Goal: Book appointment/travel/reservation

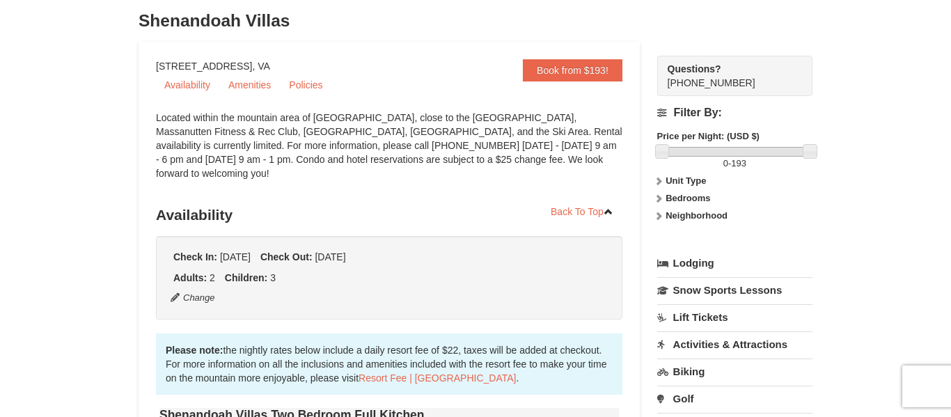
scroll to position [83, 0]
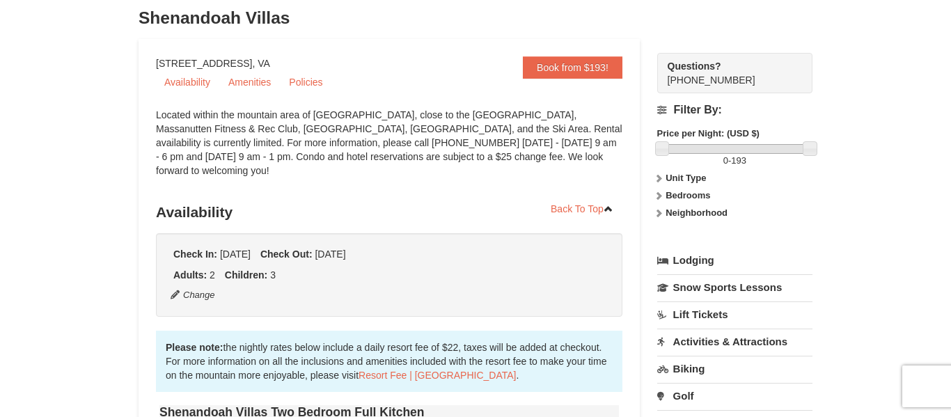
click at [690, 194] on strong "Bedrooms" at bounding box center [688, 195] width 45 height 10
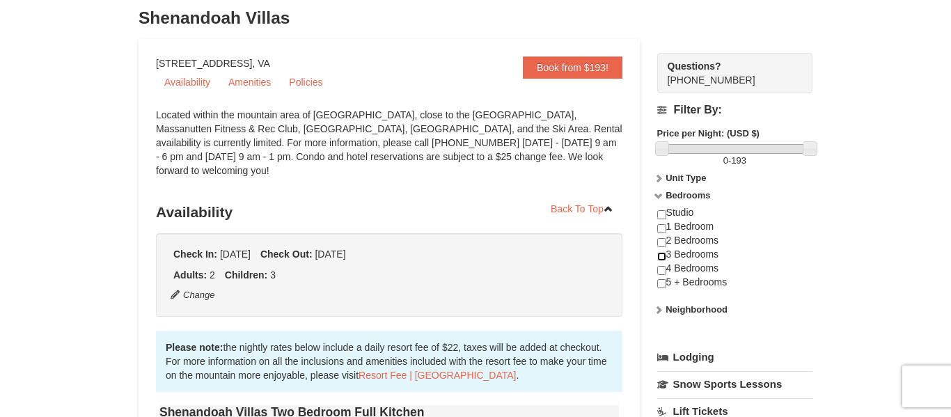
click at [664, 258] on input "checkbox" at bounding box center [661, 256] width 9 height 9
checkbox input "true"
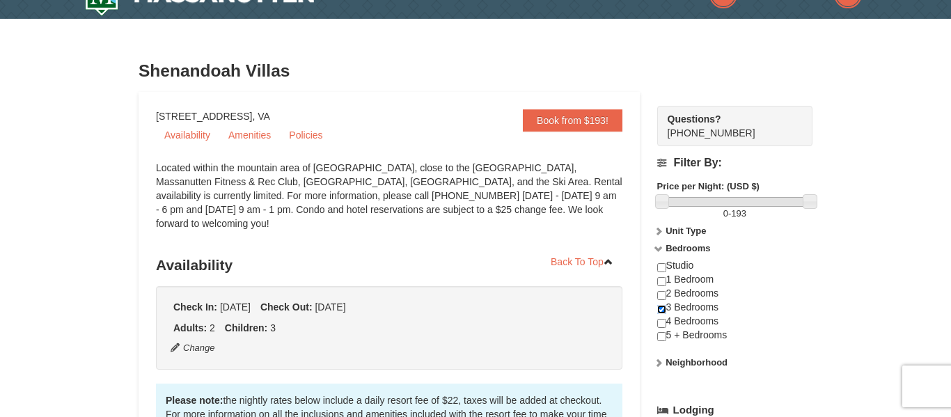
scroll to position [0, 0]
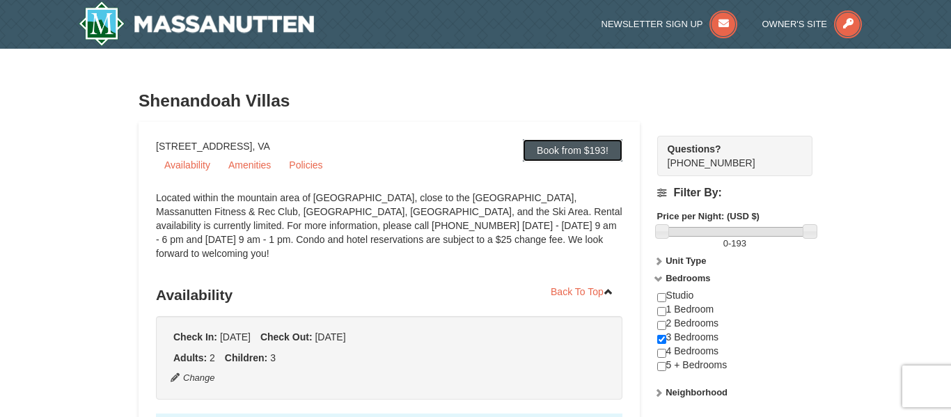
click at [588, 155] on link "Book from $193!" at bounding box center [573, 150] width 100 height 22
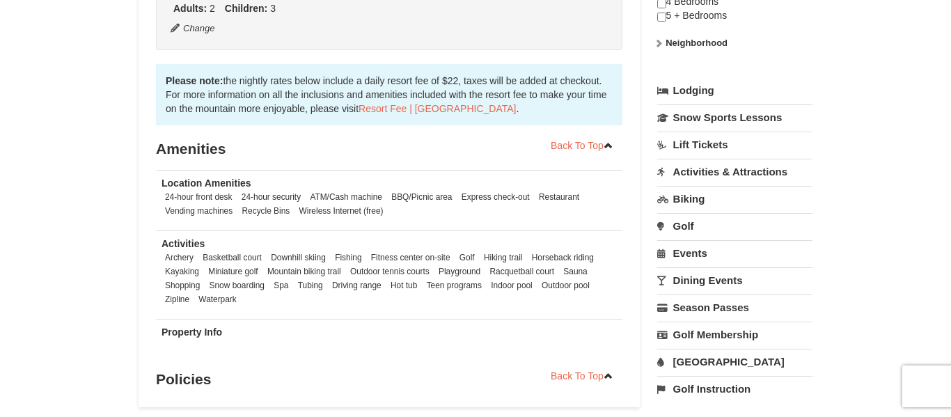
scroll to position [343, 0]
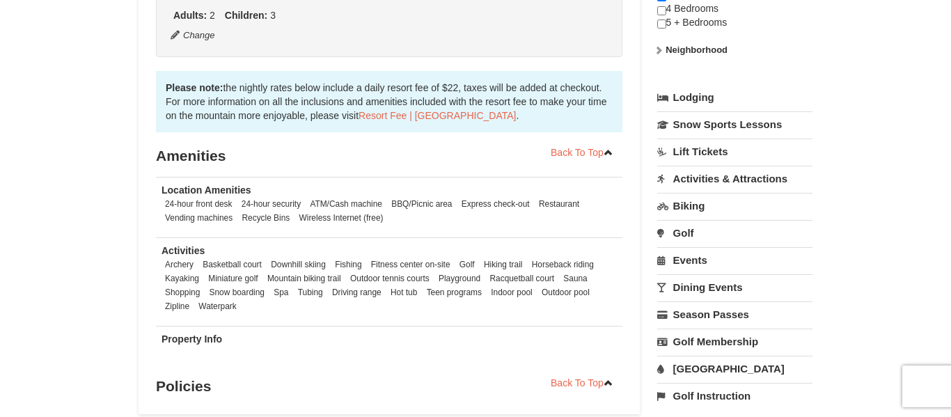
click at [693, 97] on link "Lodging" at bounding box center [734, 97] width 155 height 25
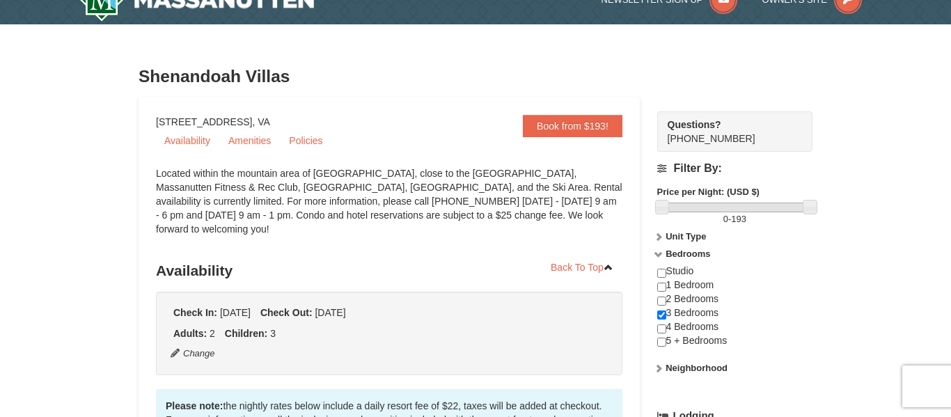
scroll to position [15, 0]
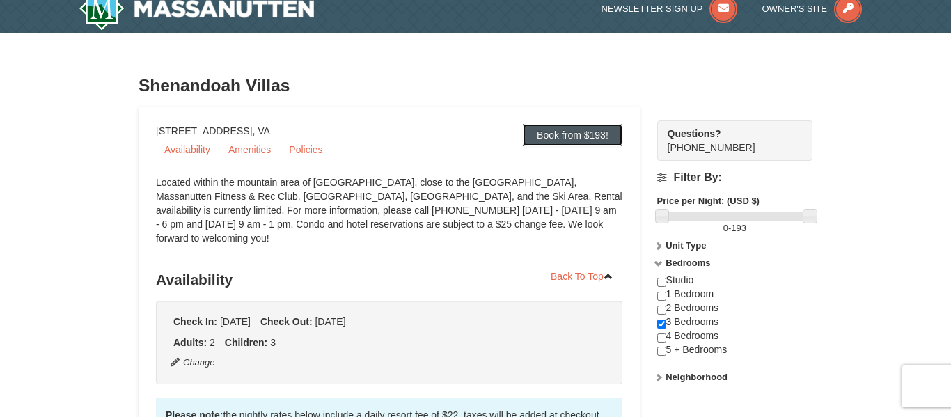
click at [572, 136] on link "Book from $193!" at bounding box center [573, 135] width 100 height 22
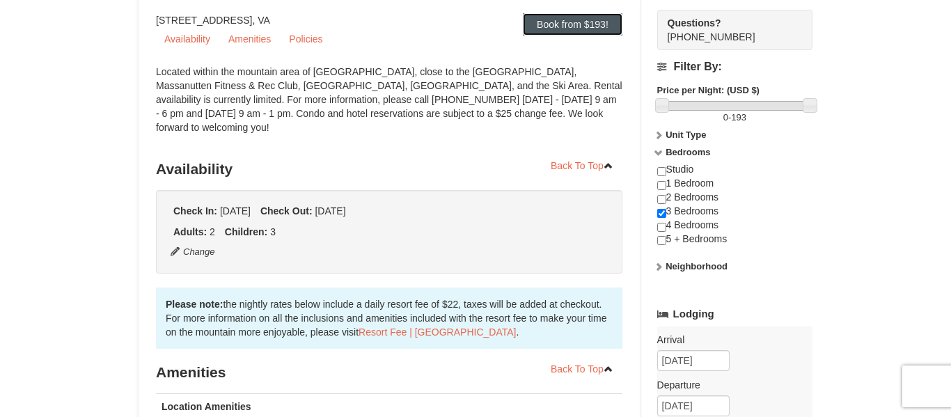
scroll to position [0, 0]
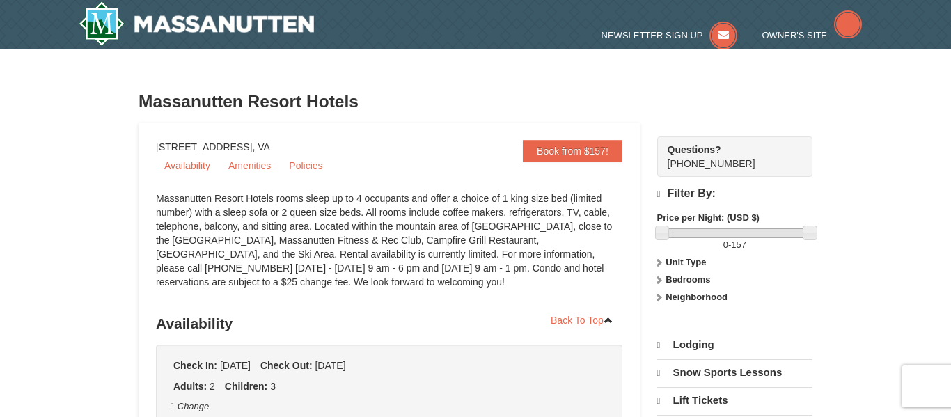
select select "9"
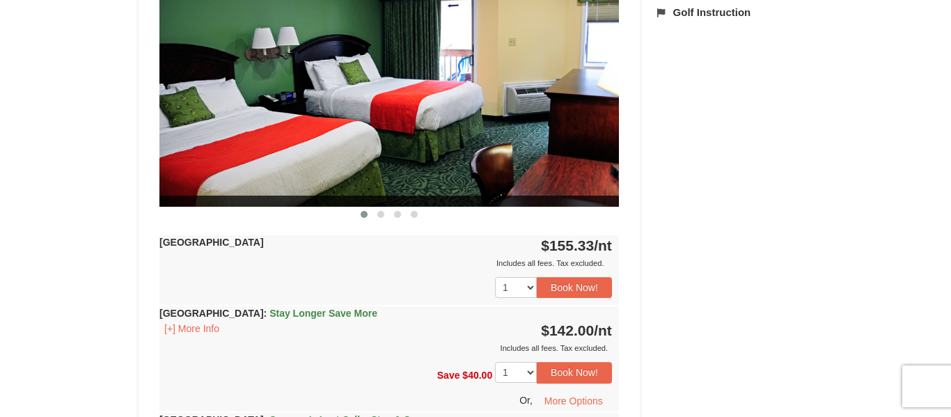
scroll to position [626, 0]
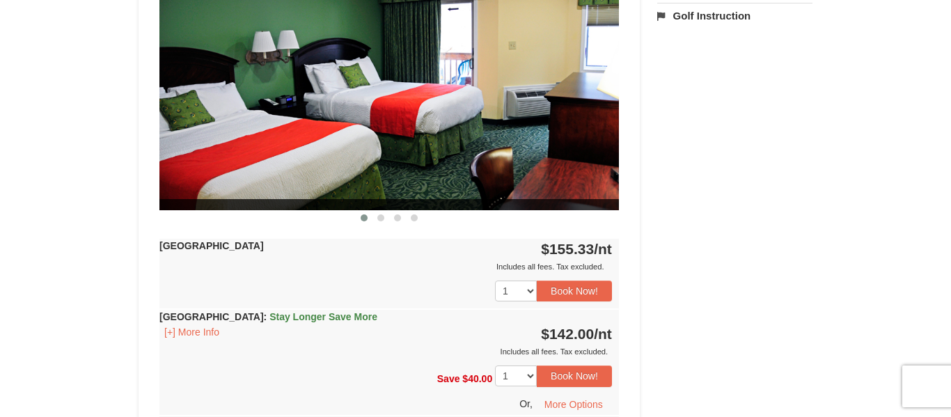
click at [576, 114] on img at bounding box center [389, 83] width 460 height 251
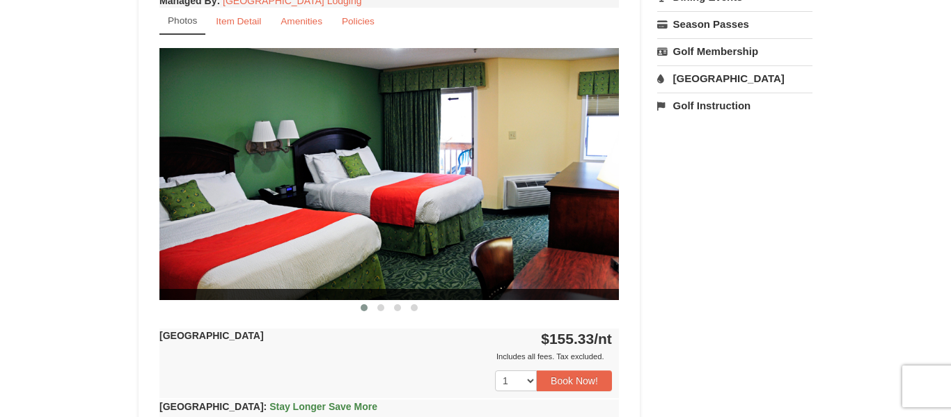
scroll to position [520, 0]
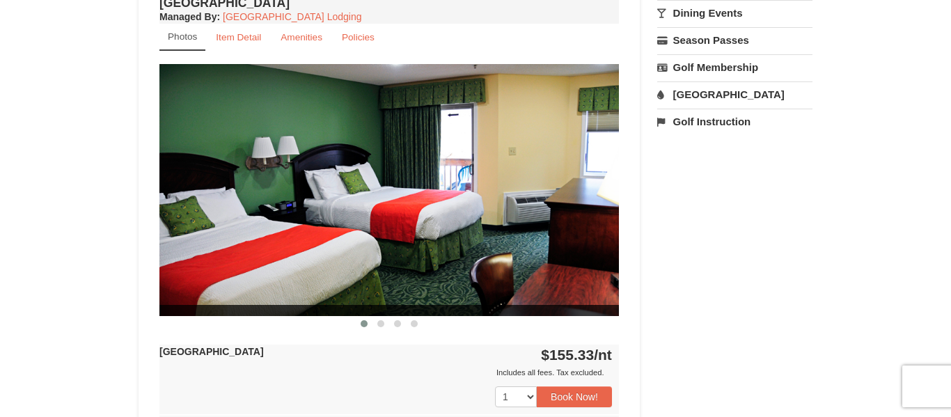
click at [556, 146] on img at bounding box center [389, 189] width 460 height 251
click at [407, 284] on img at bounding box center [389, 189] width 460 height 251
click at [582, 185] on img at bounding box center [389, 189] width 460 height 251
click at [602, 212] on img at bounding box center [389, 189] width 460 height 251
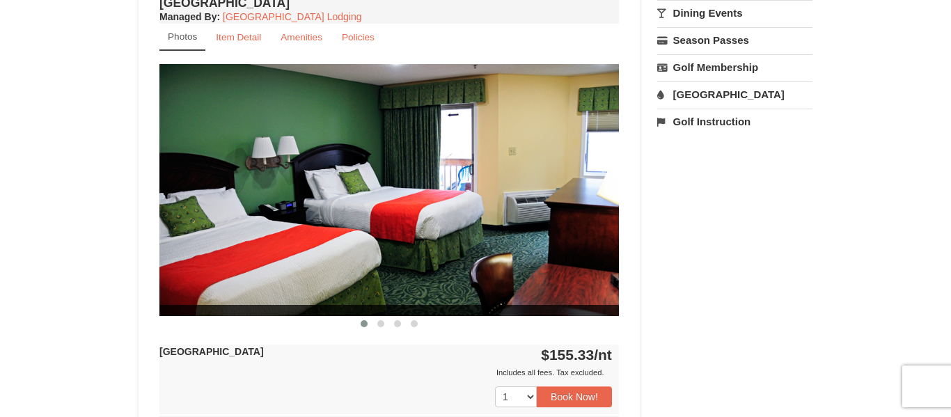
scroll to position [466, 0]
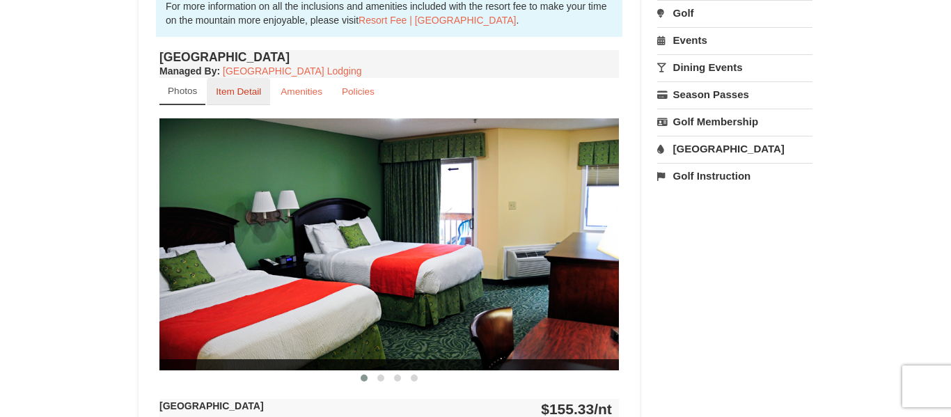
click at [218, 94] on small "Item Detail" at bounding box center [238, 91] width 45 height 10
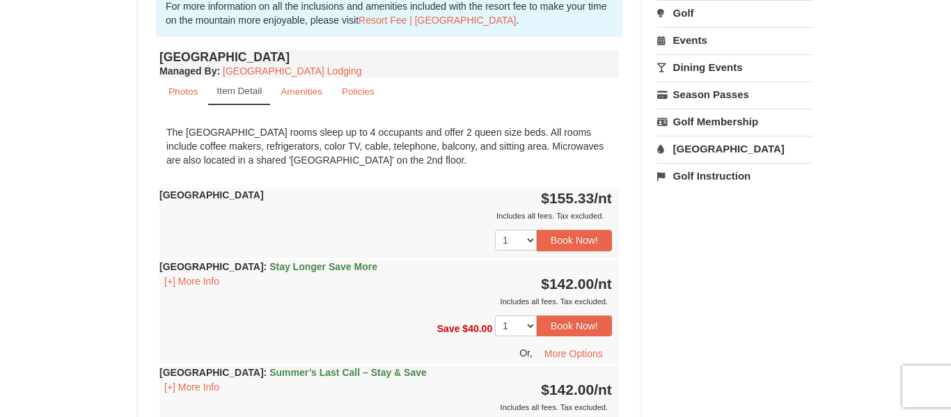
click at [699, 149] on link "[GEOGRAPHIC_DATA]" at bounding box center [734, 149] width 155 height 26
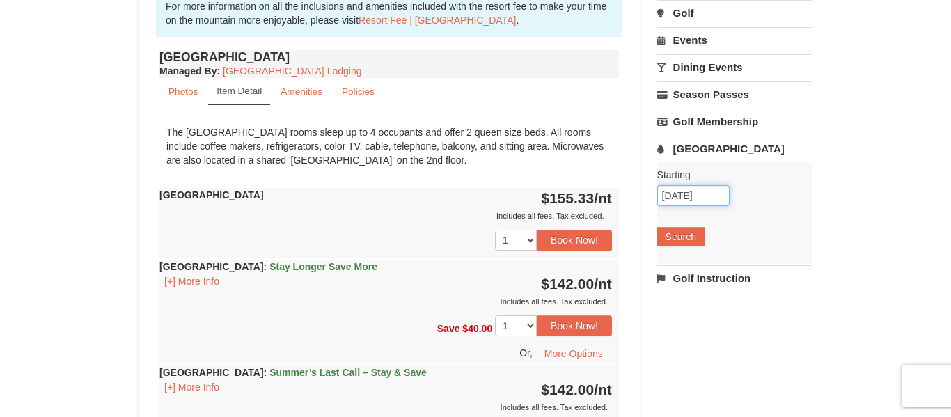
click at [712, 198] on input "09/11/2025" at bounding box center [693, 195] width 72 height 21
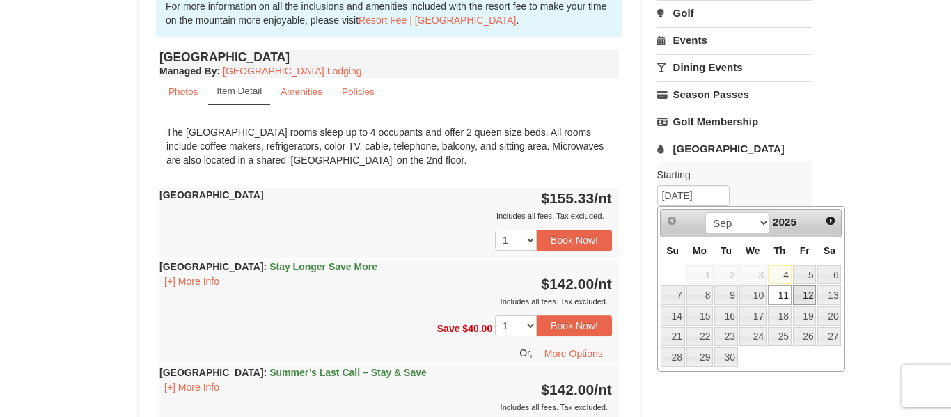
click at [809, 297] on link "12" at bounding box center [805, 294] width 24 height 19
type input "09/12/2025"
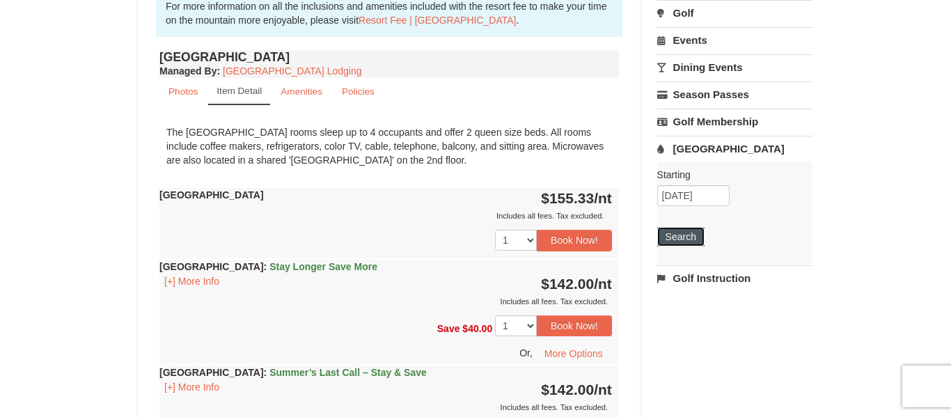
click at [672, 235] on button "Search" at bounding box center [680, 236] width 47 height 19
